Goal: Navigation & Orientation: Go to known website

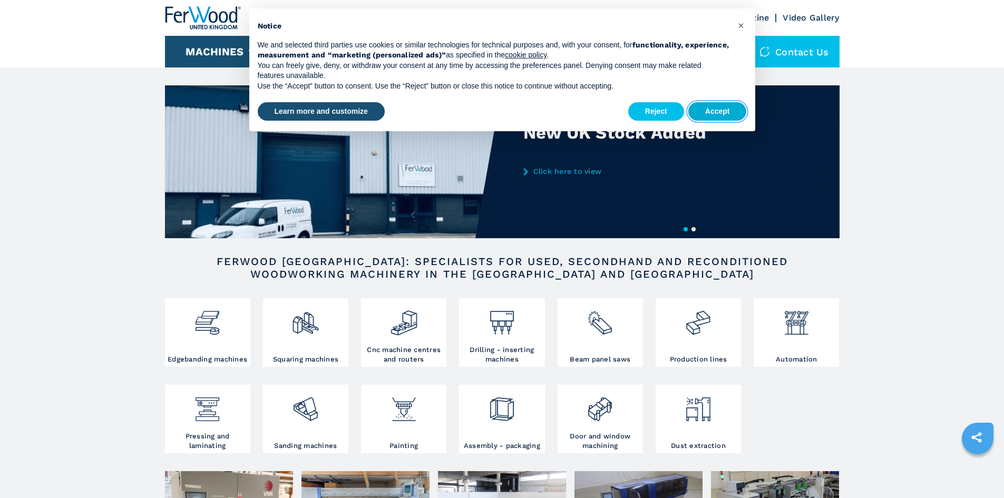
click at [717, 113] on button "Accept" at bounding box center [717, 111] width 58 height 19
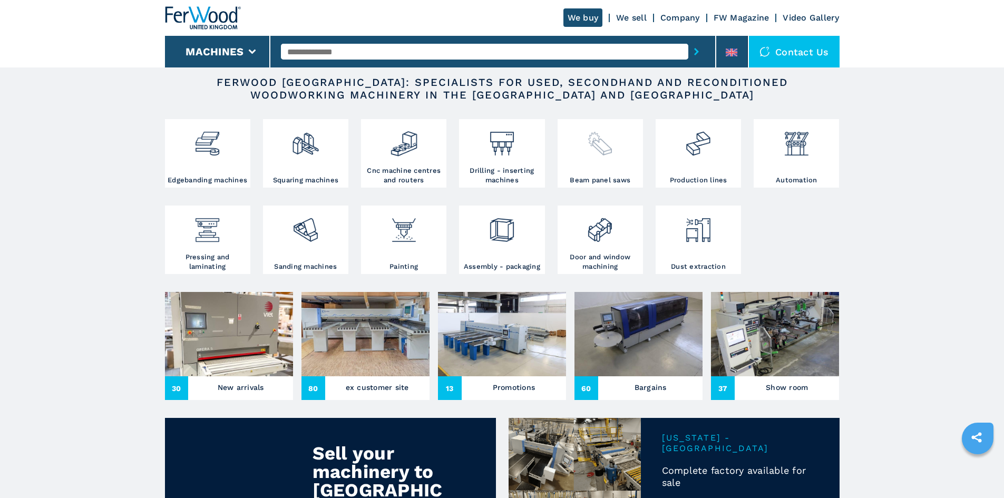
scroll to position [211, 0]
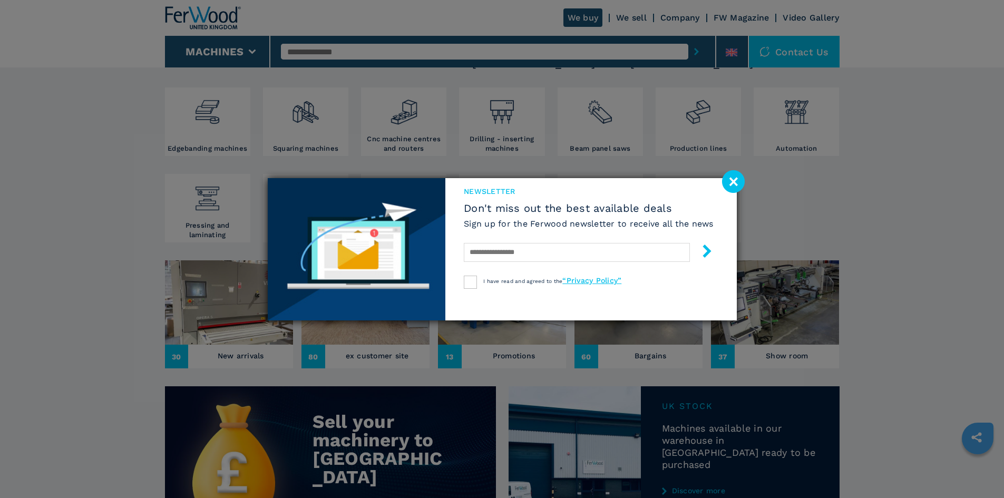
click at [727, 183] on image at bounding box center [733, 181] width 23 height 23
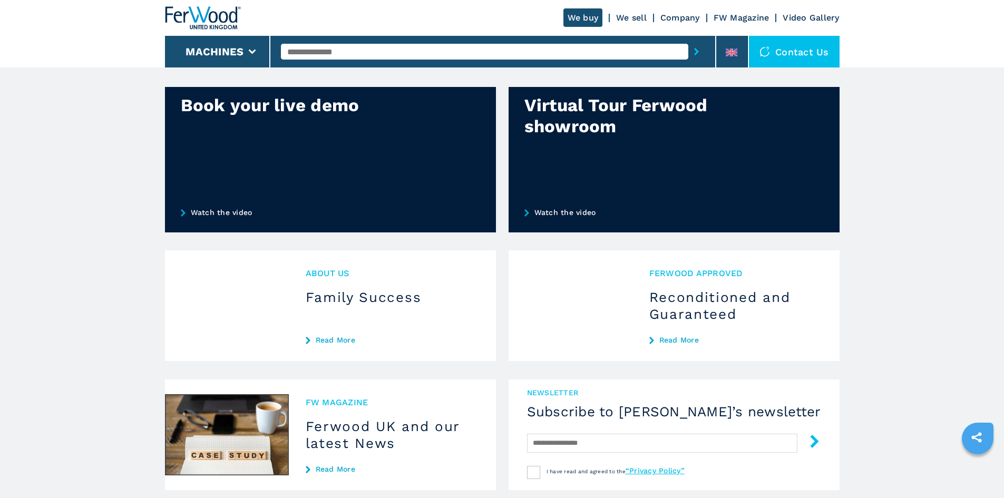
scroll to position [893, 0]
